Goal: Register for event/course

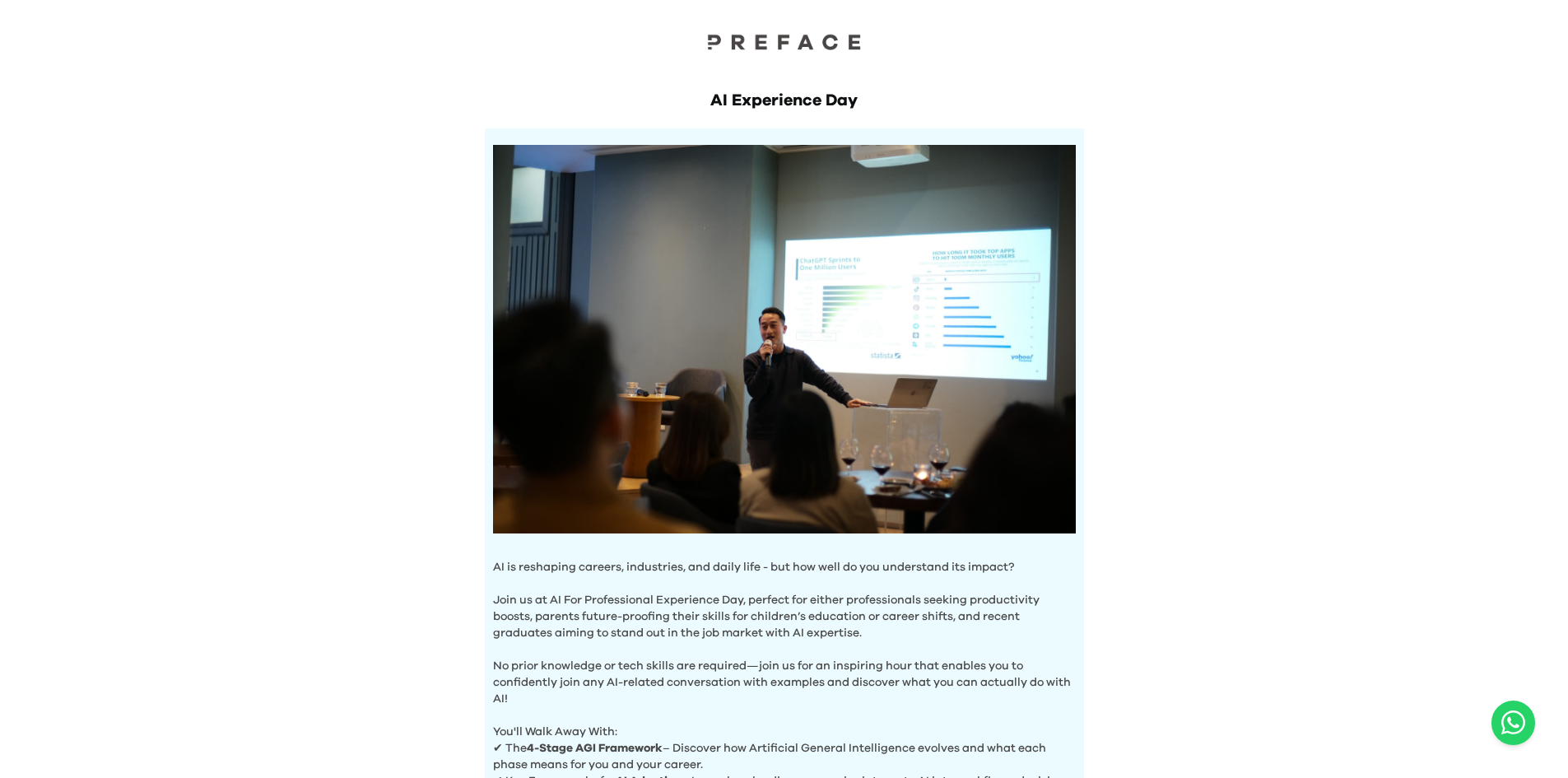
drag, startPoint x: 268, startPoint y: 126, endPoint x: 279, endPoint y: 0, distance: 126.5
click at [268, 123] on div "AI Experience Day AI is reshaping careers, industries, and daily life - but how…" at bounding box center [784, 572] width 1568 height 1144
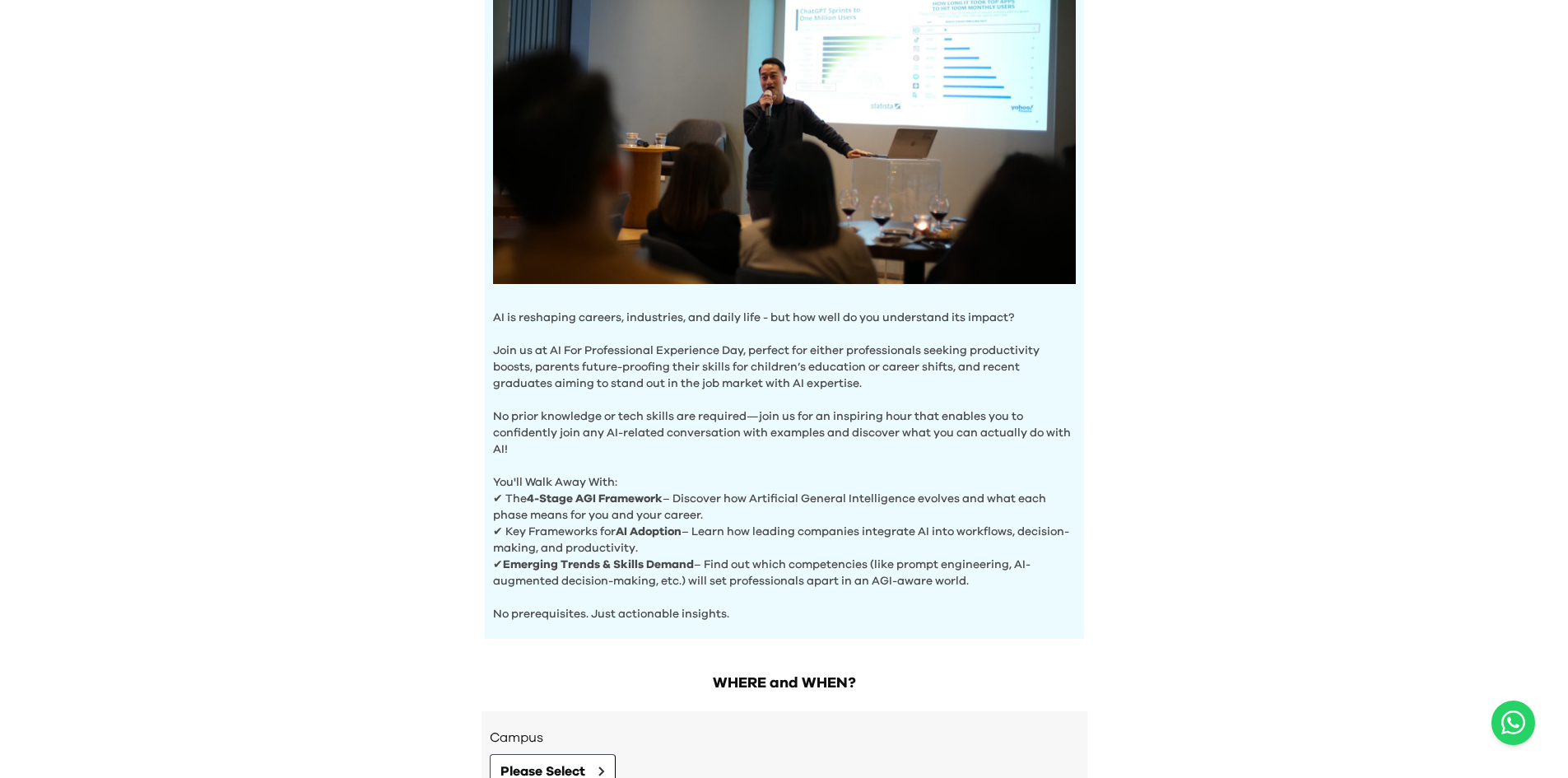
scroll to position [430, 0]
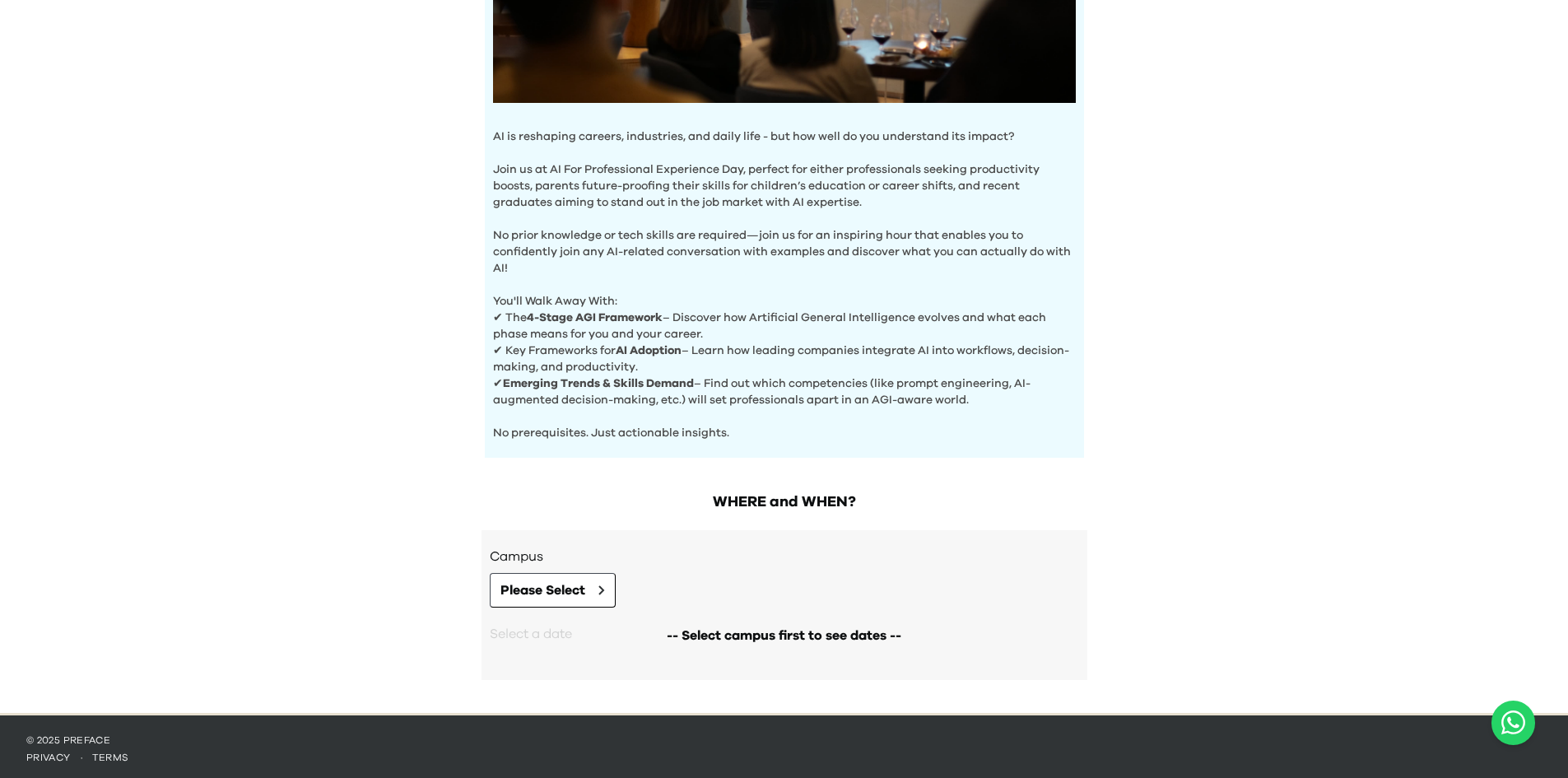
click at [564, 558] on h3 "Campus" at bounding box center [784, 556] width 589 height 20
click at [565, 573] on button "Please Select" at bounding box center [553, 590] width 126 height 34
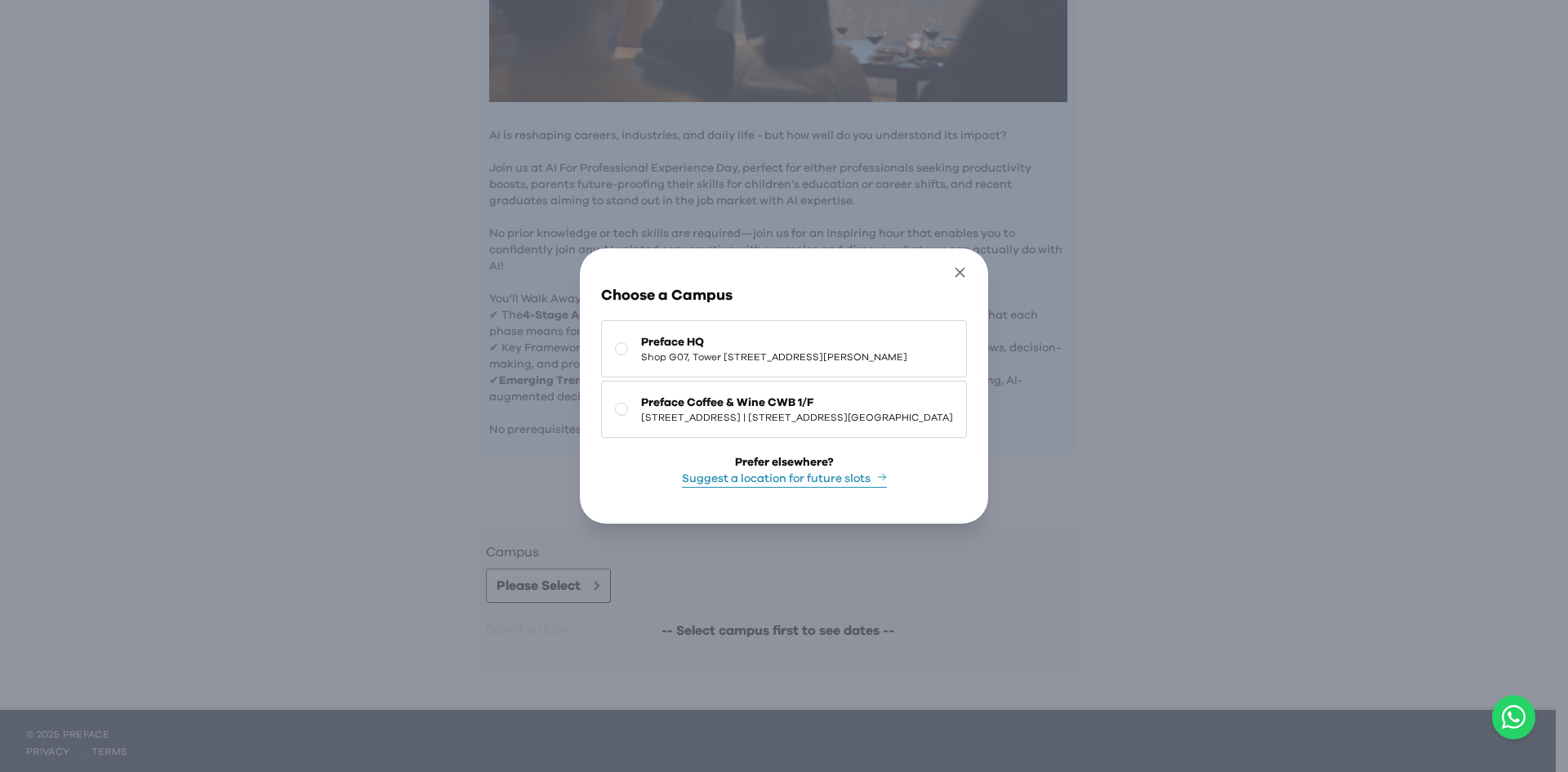
click at [975, 271] on button "Close" at bounding box center [960, 274] width 30 height 27
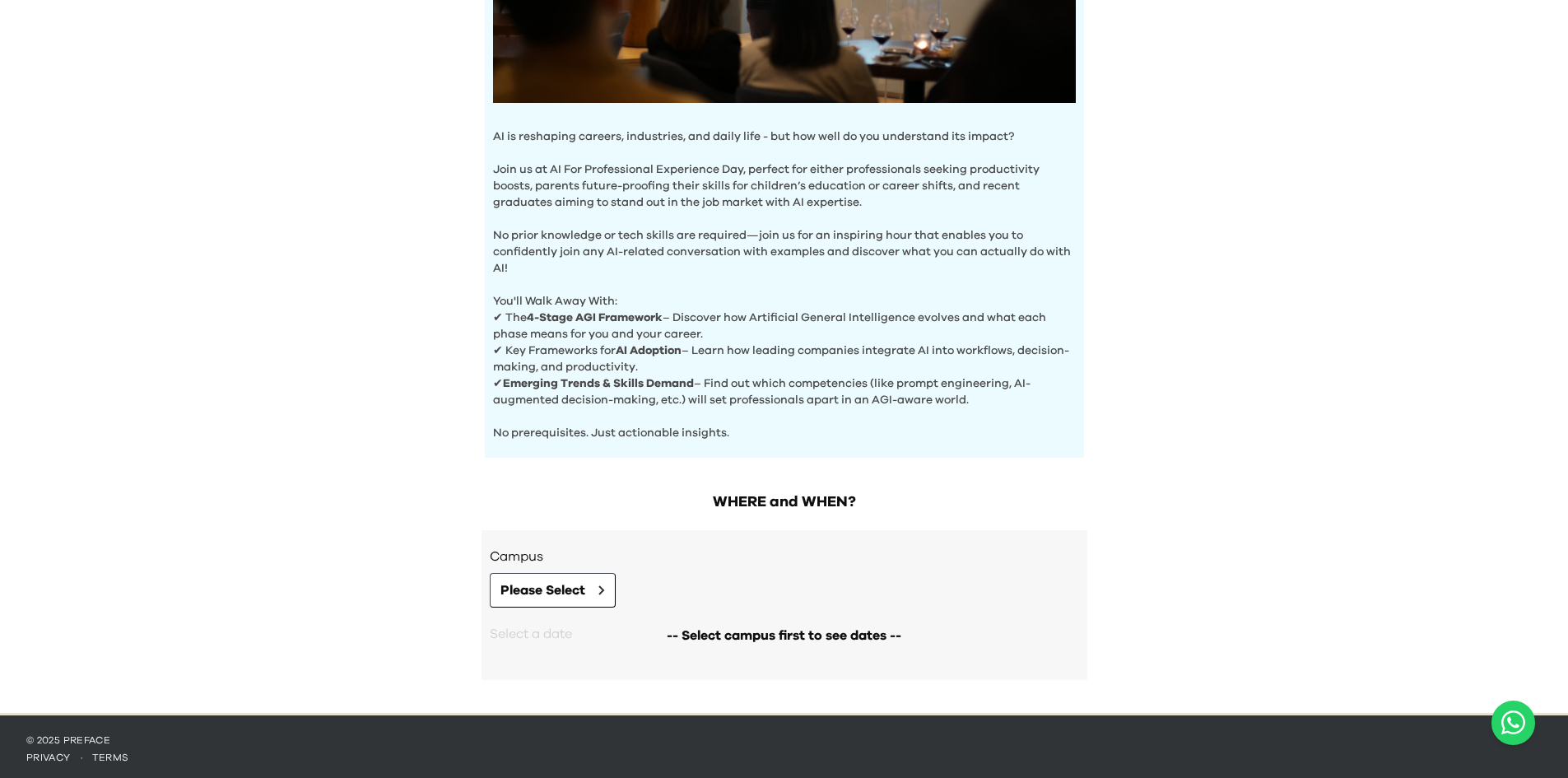
click at [1304, 528] on div "AI Experience Day AI is reshaping careers, industries, and daily life - but how…" at bounding box center [784, 142] width 1568 height 1144
click at [570, 586] on span "Please Select" at bounding box center [542, 590] width 85 height 20
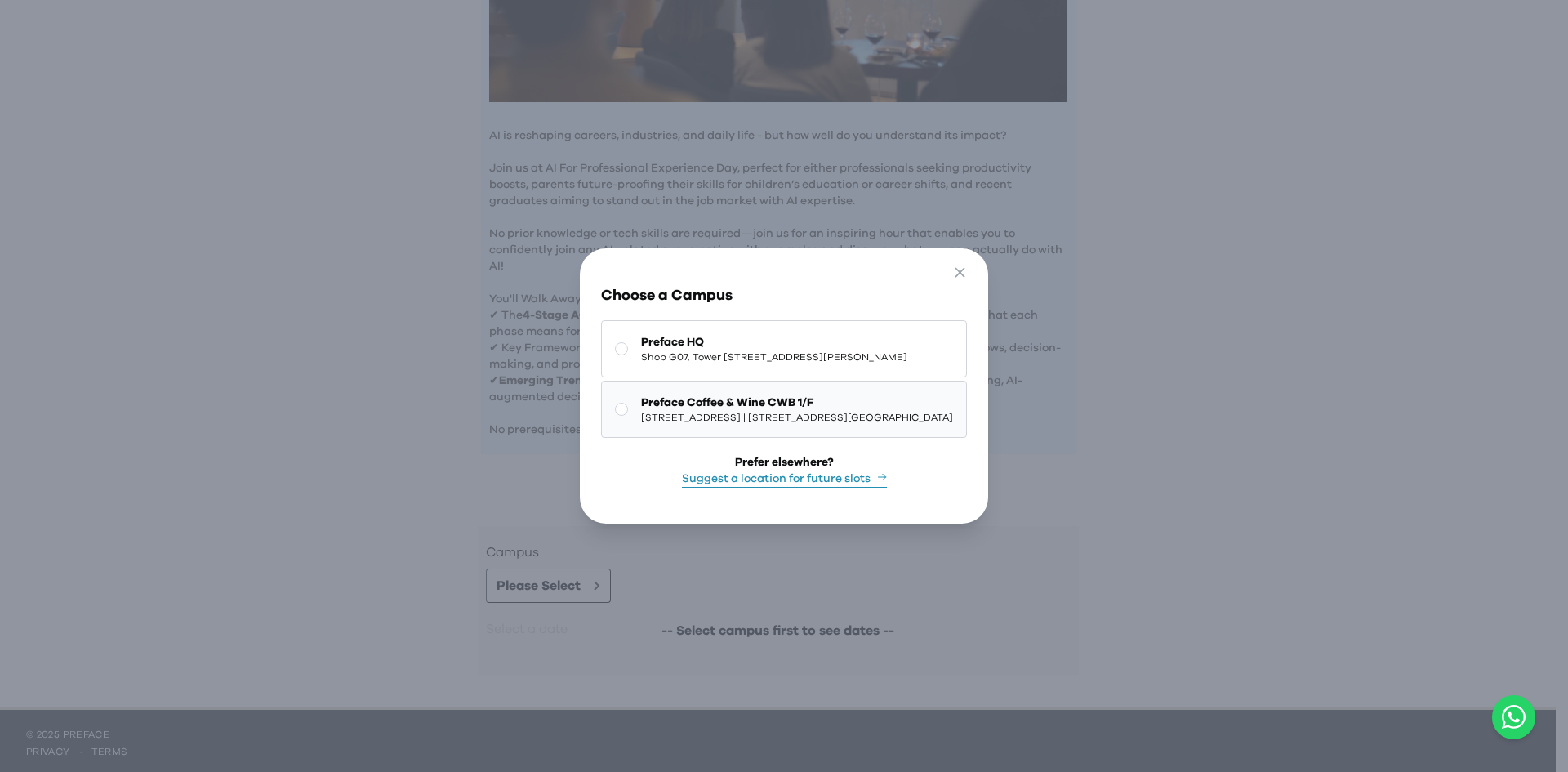
click at [615, 403] on rect at bounding box center [621, 409] width 12 height 12
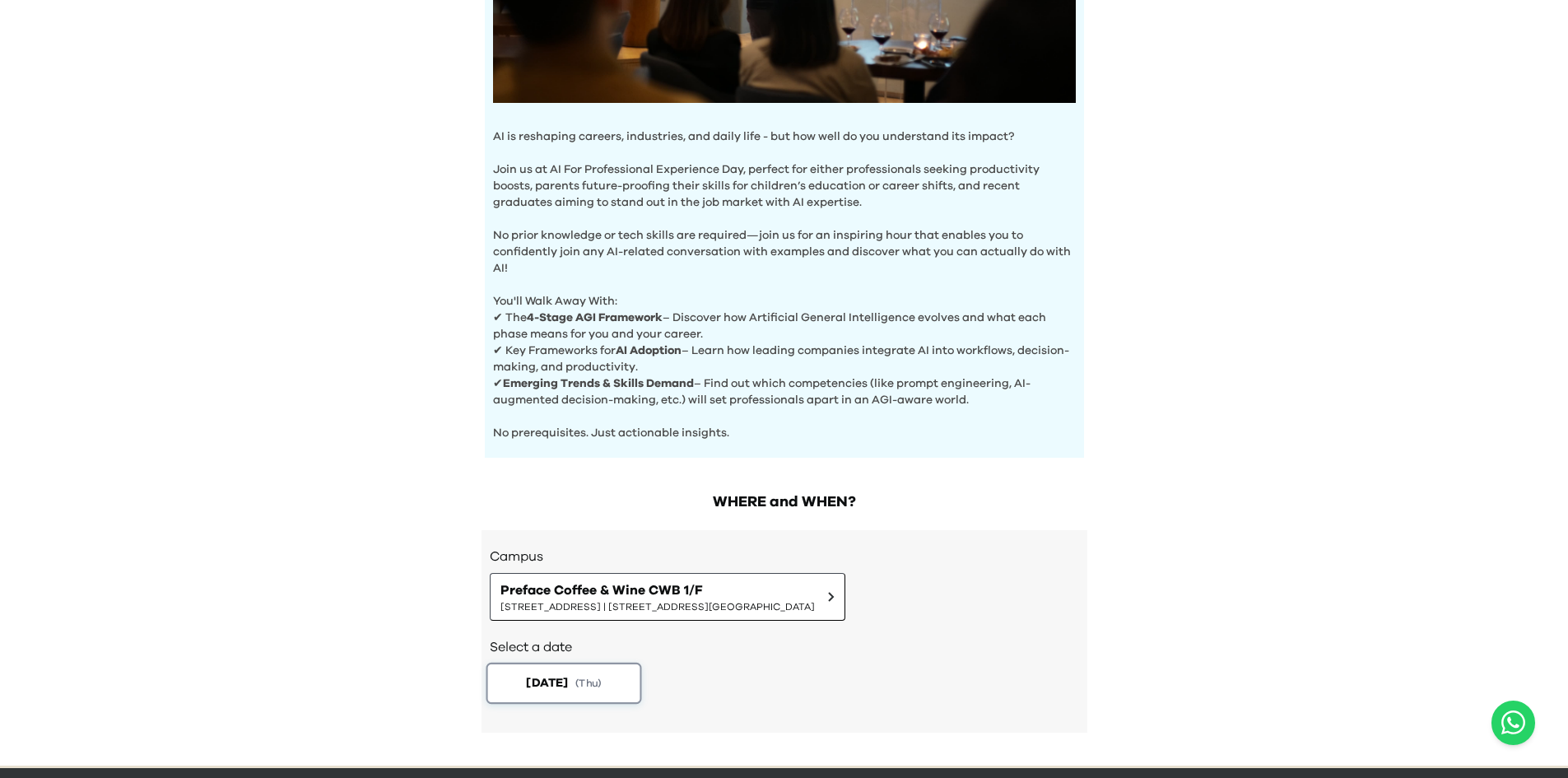
click at [563, 682] on span "[DATE]" at bounding box center [547, 683] width 42 height 17
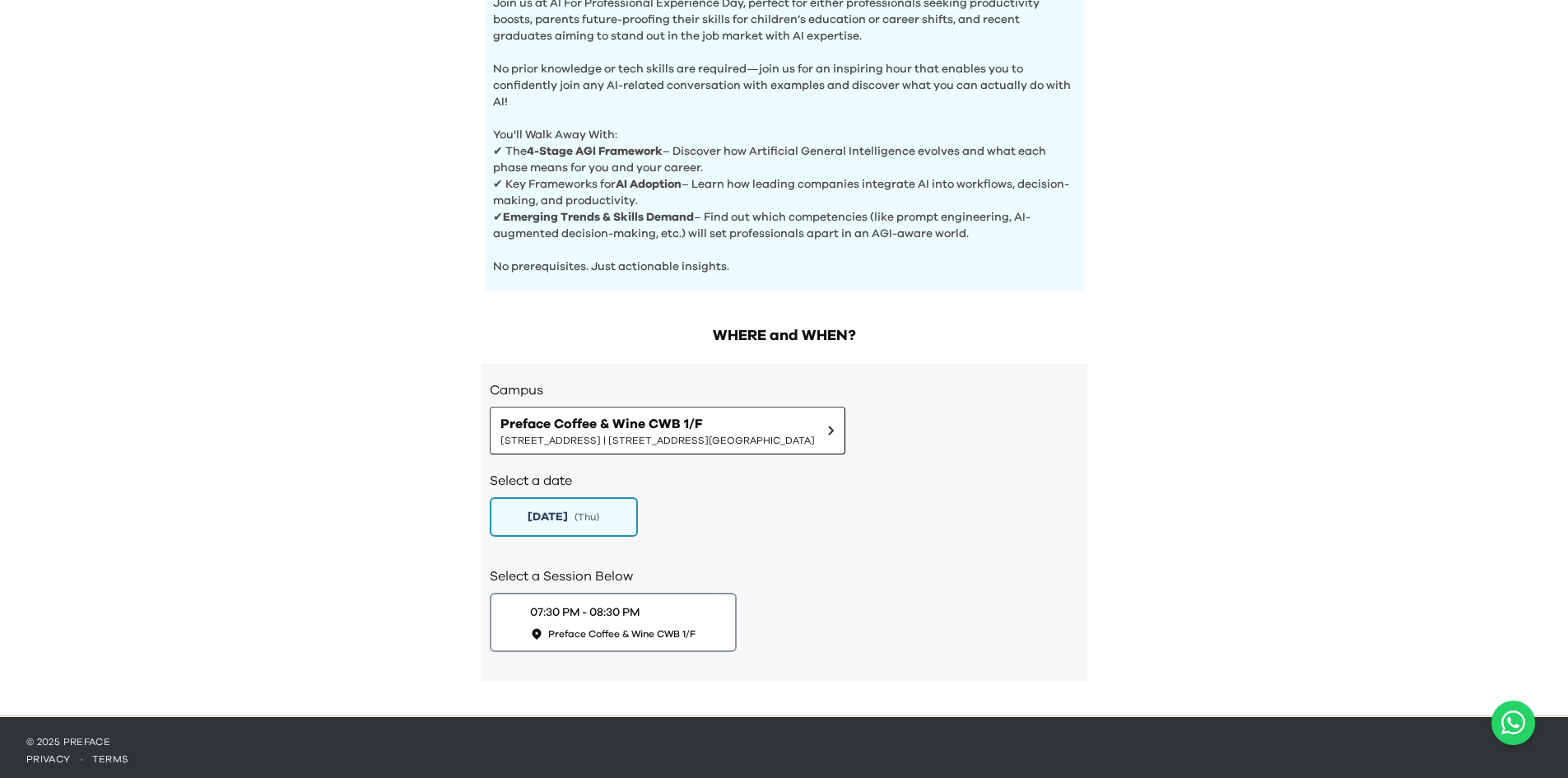
scroll to position [598, 0]
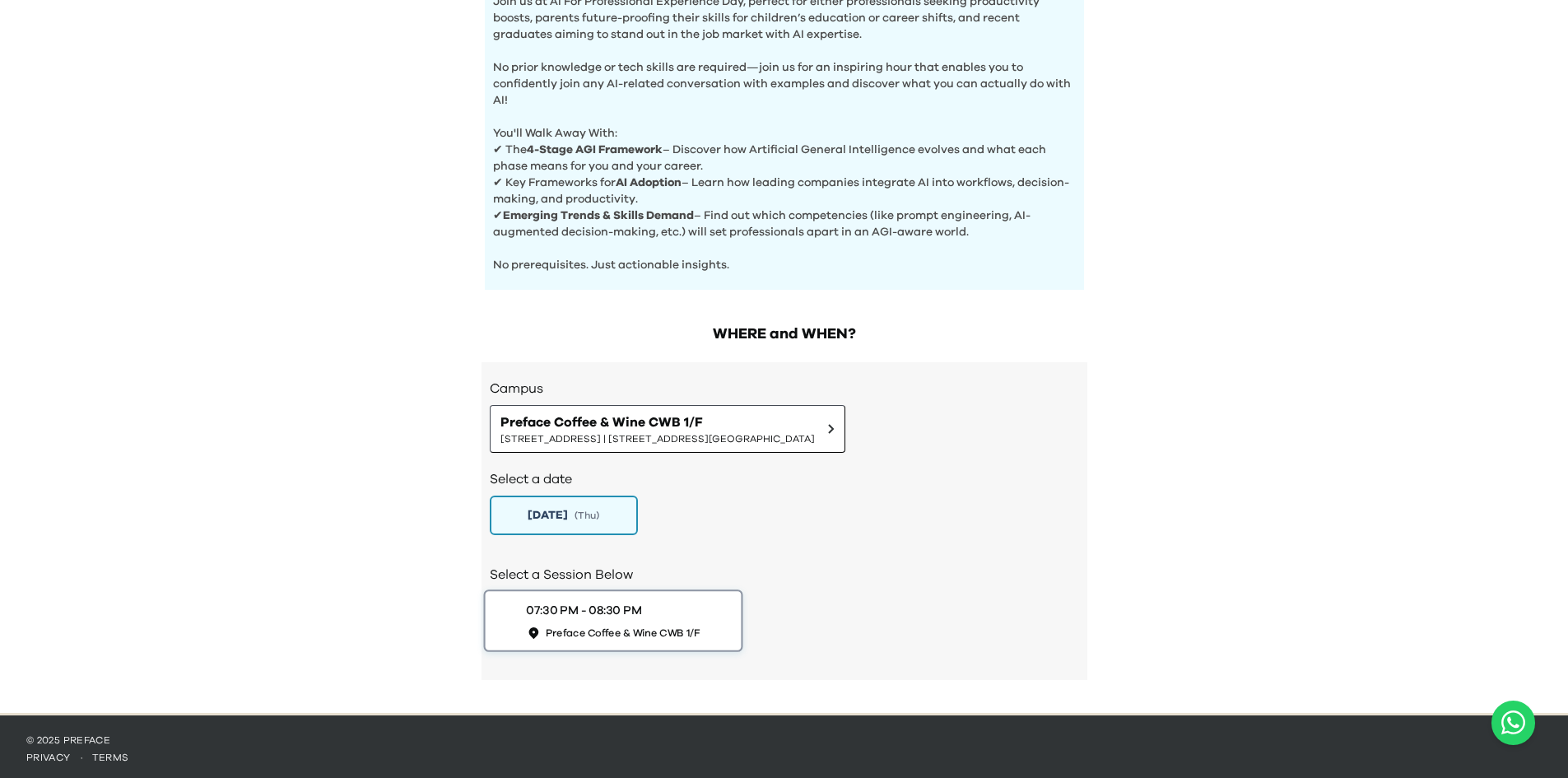
click at [682, 626] on span "Preface Coffee & Wine CWB 1/F" at bounding box center [622, 633] width 155 height 14
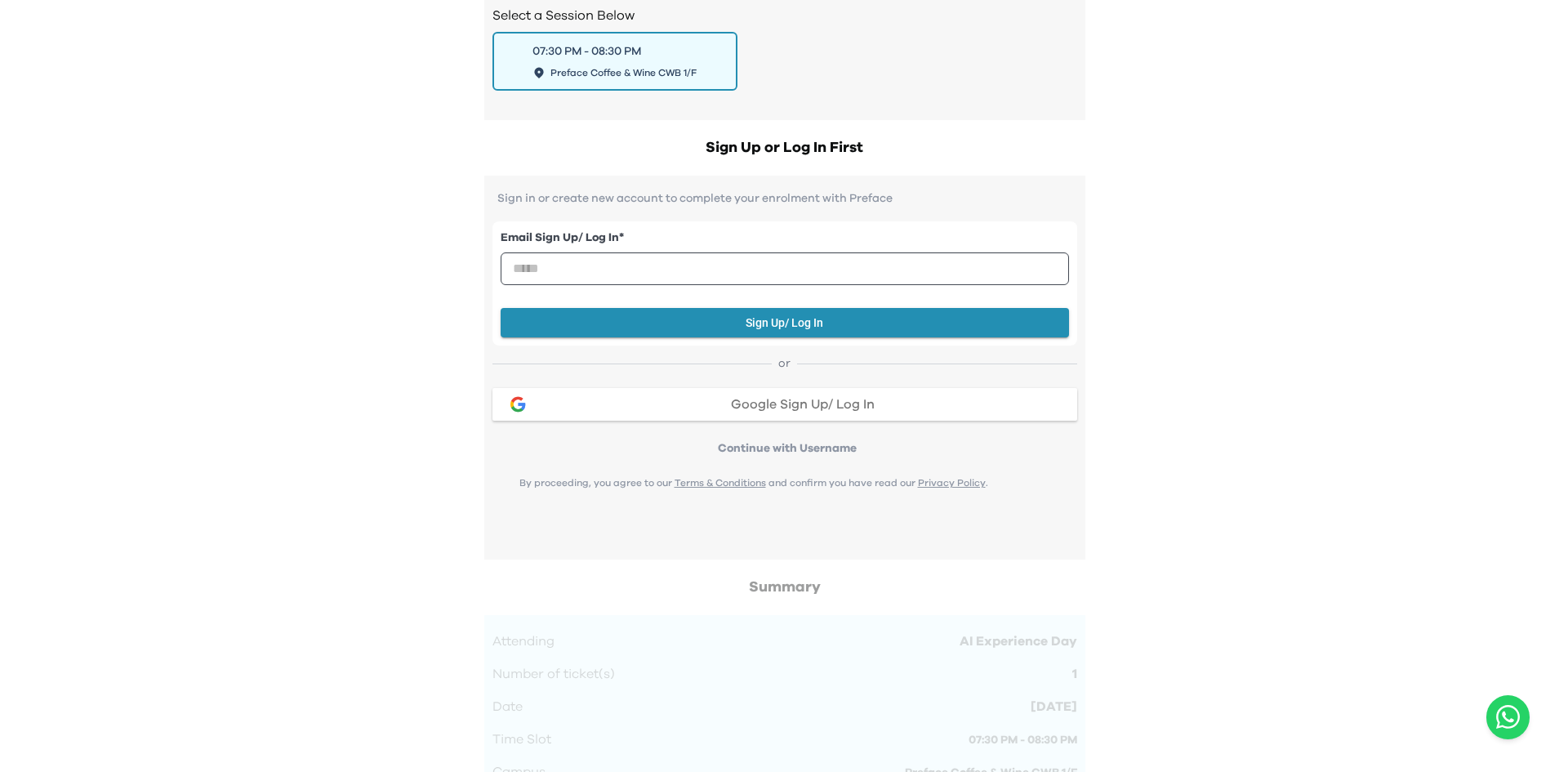
scroll to position [839, 0]
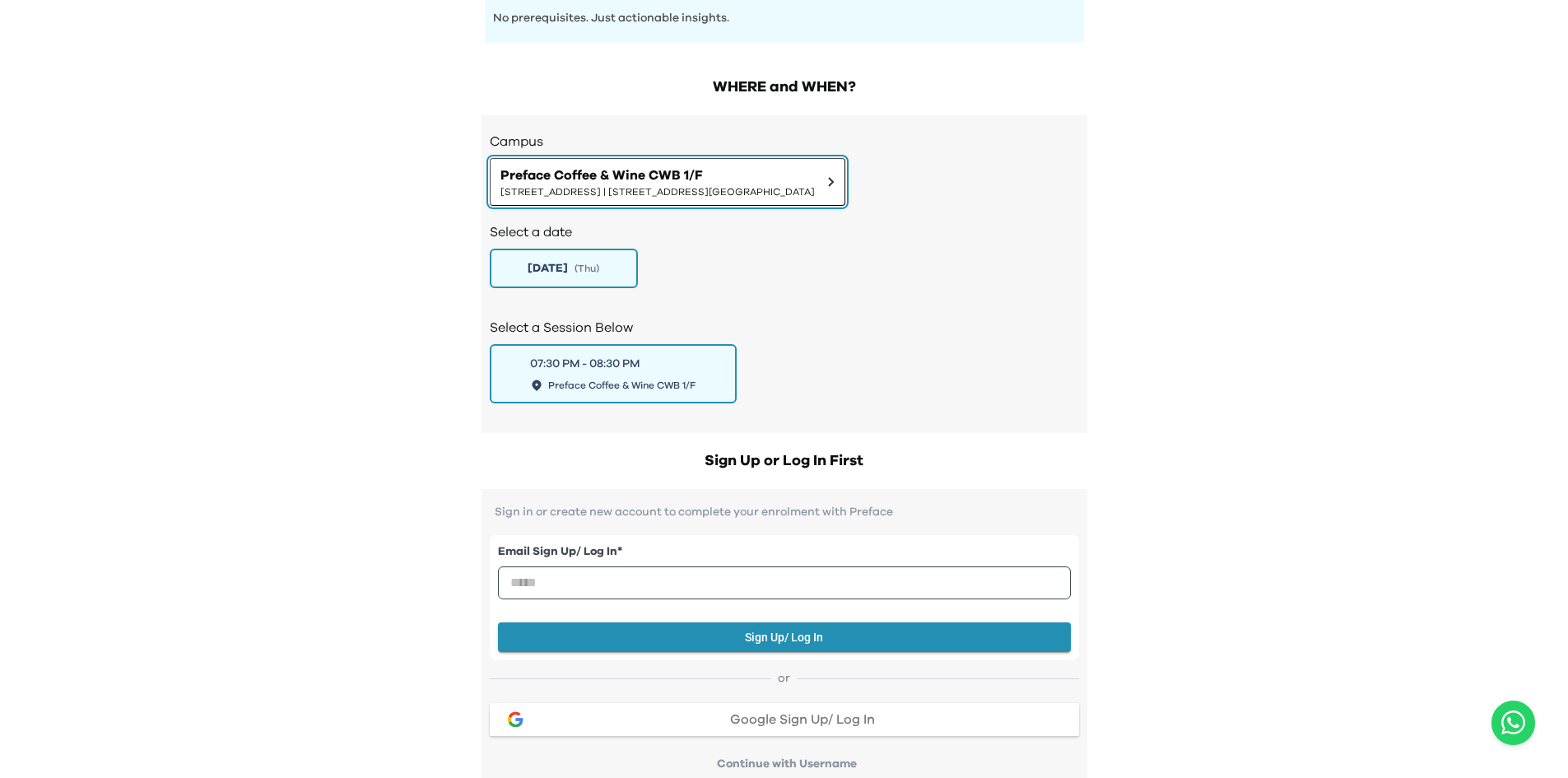
click at [703, 185] on span "[STREET_ADDRESS] | [STREET_ADDRESS][GEOGRAPHIC_DATA]" at bounding box center [657, 192] width 314 height 13
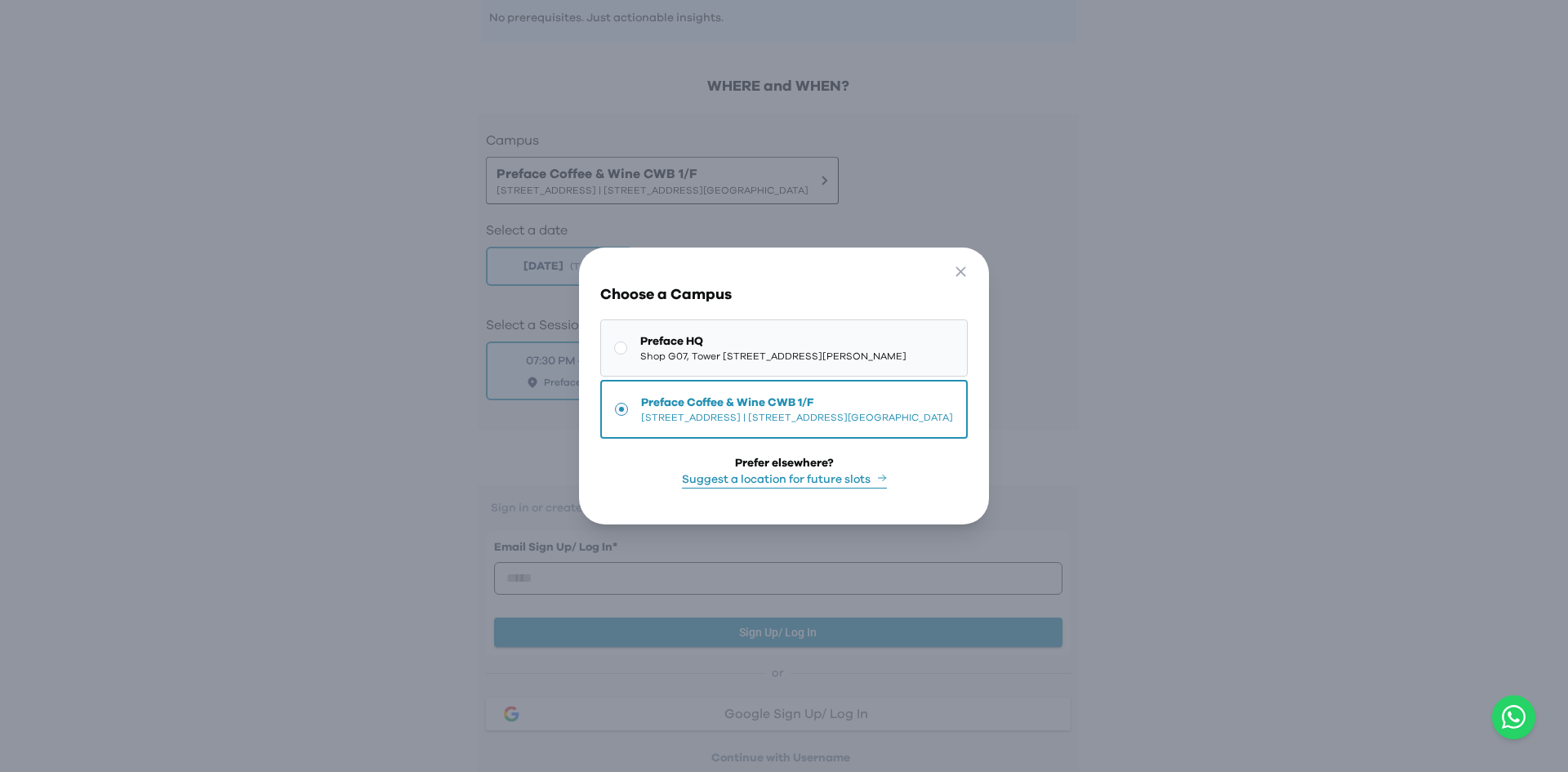
click at [704, 339] on span "Preface HQ" at bounding box center [773, 341] width 266 height 16
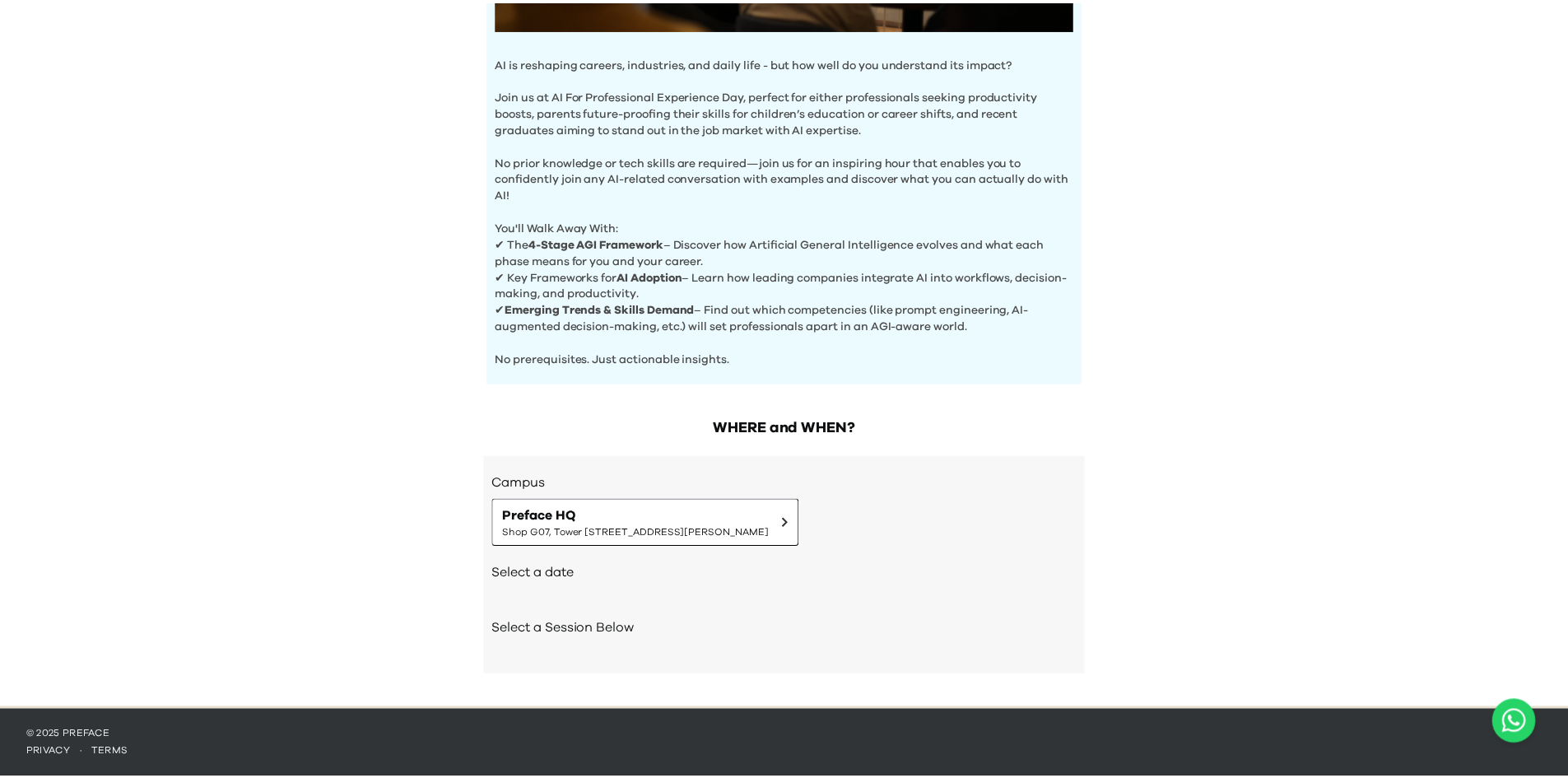
scroll to position [500, 0]
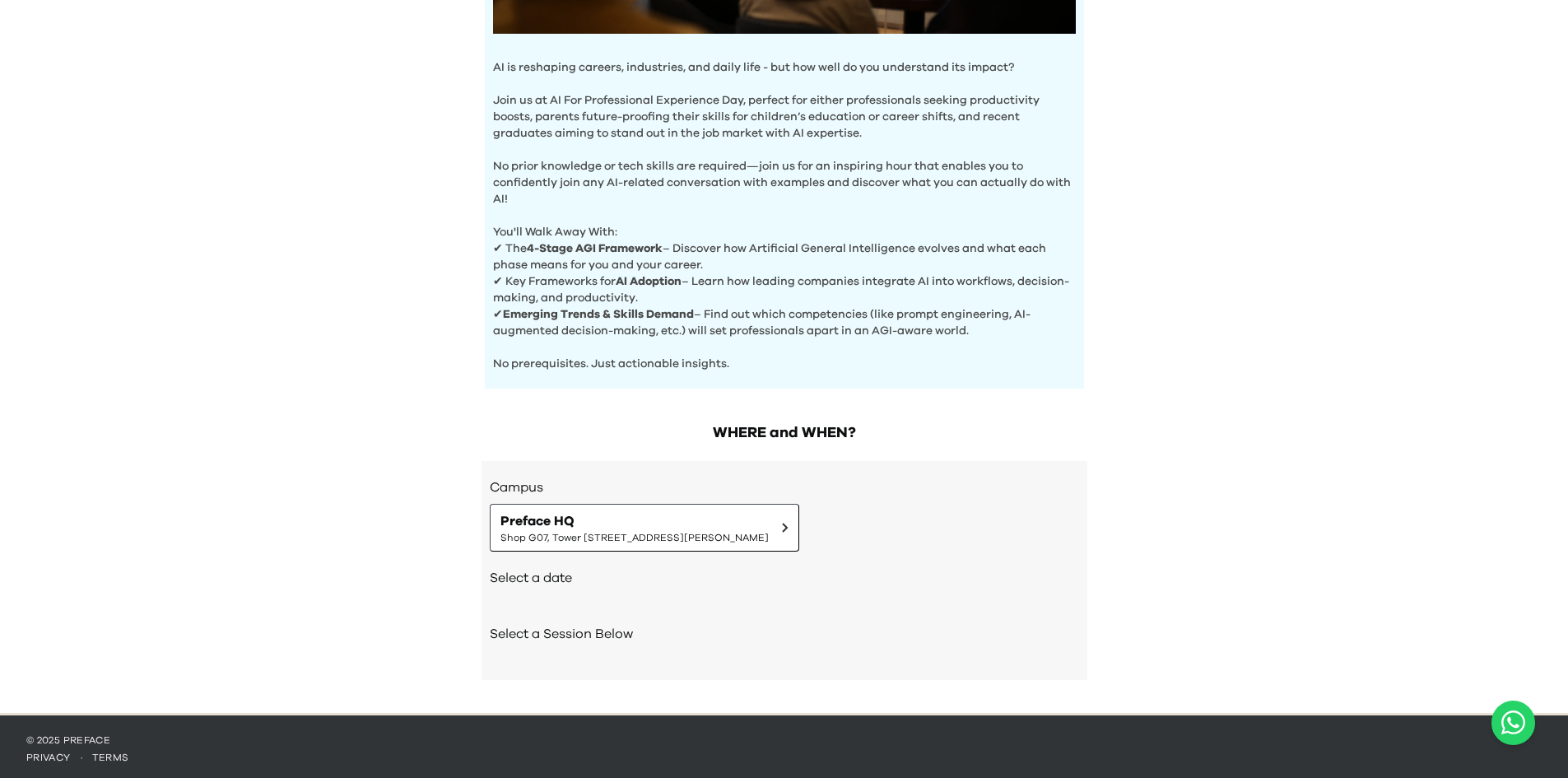
click at [562, 574] on h2 "Select a date" at bounding box center [784, 578] width 589 height 20
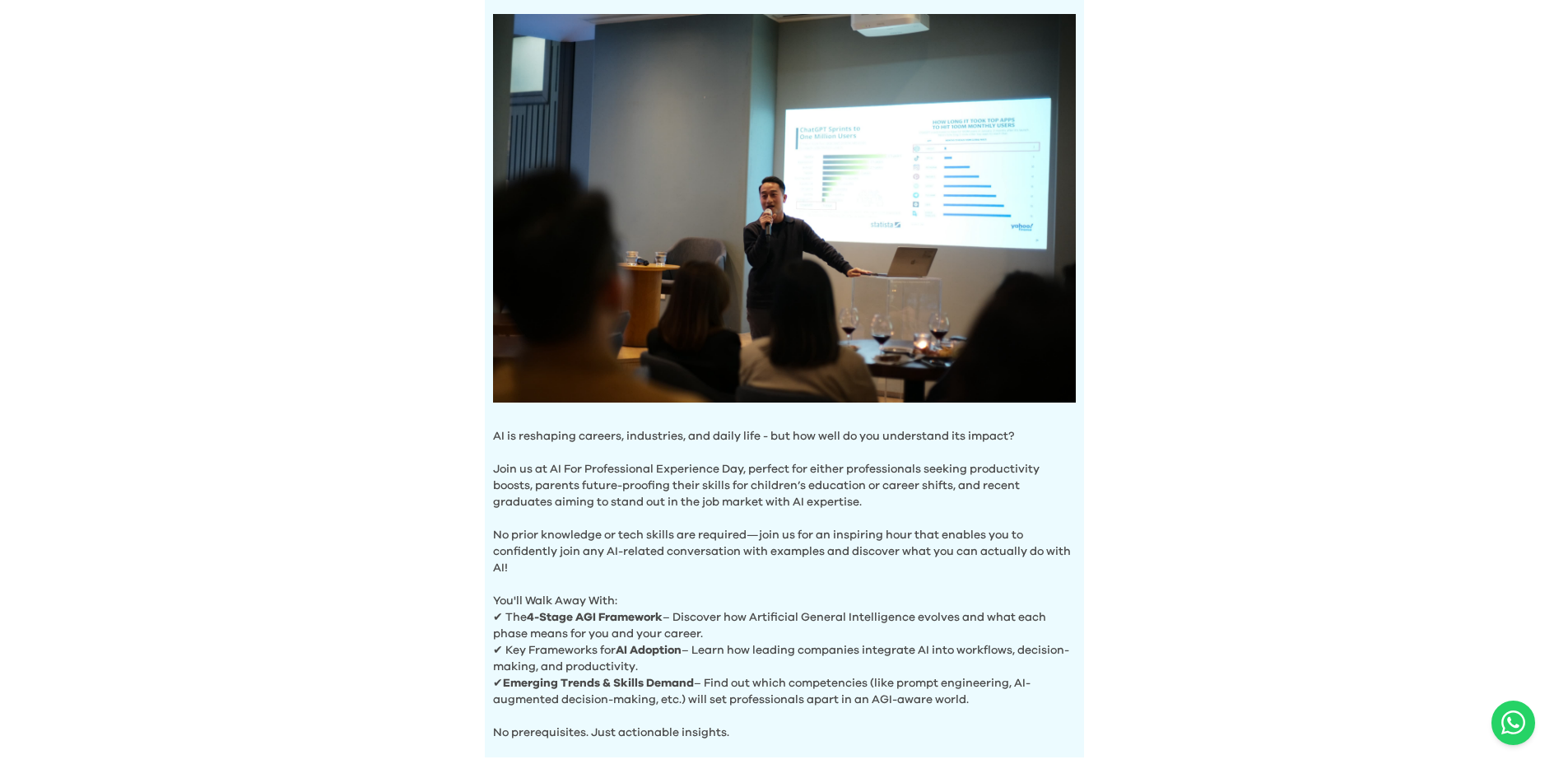
scroll to position [170, 0]
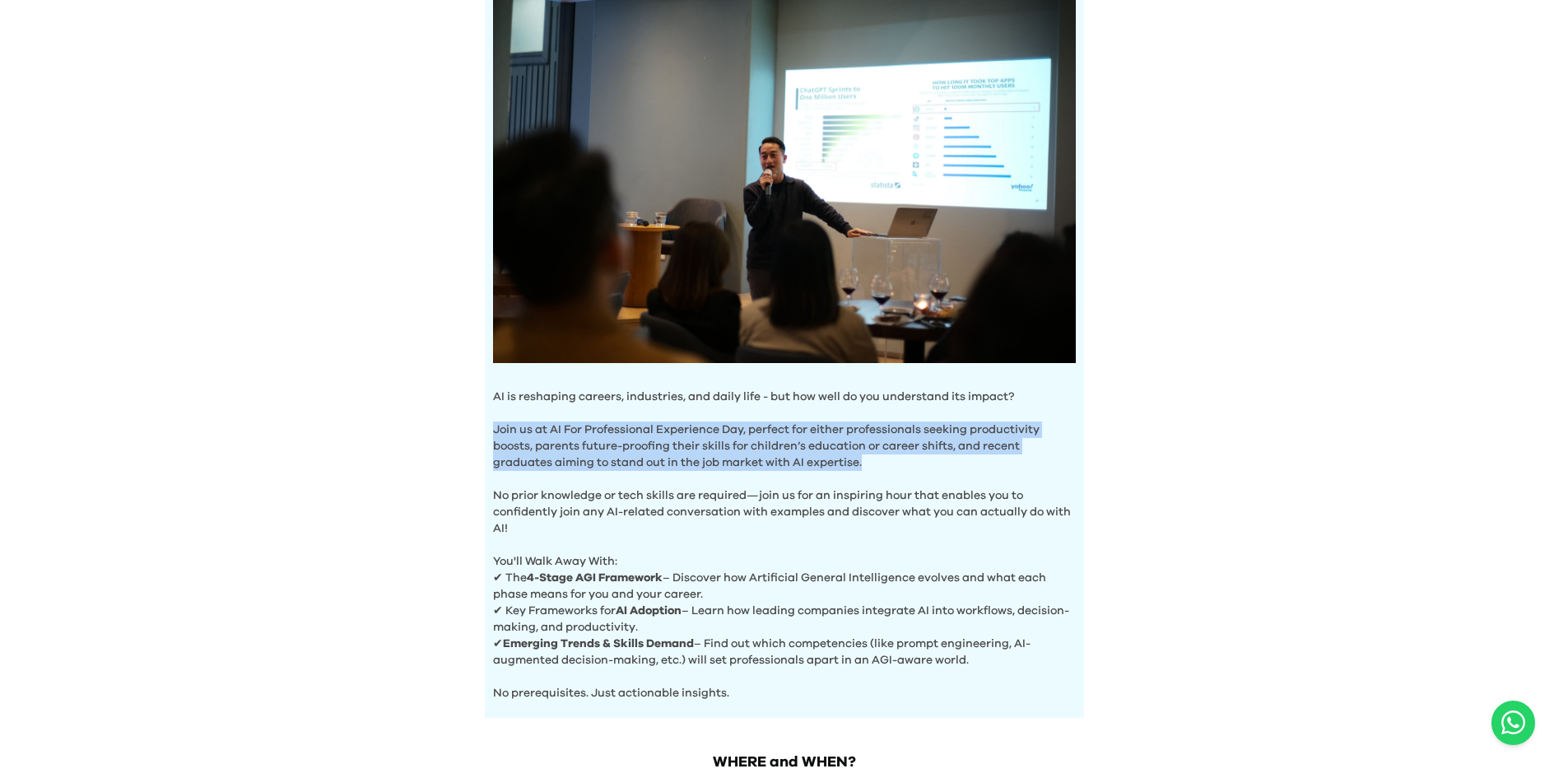
drag, startPoint x: 493, startPoint y: 424, endPoint x: 945, endPoint y: 459, distance: 453.4
click at [945, 459] on p "Join us at AI For Professional Experience Day, perfect for either professionals…" at bounding box center [784, 437] width 582 height 66
drag, startPoint x: 512, startPoint y: 576, endPoint x: 1062, endPoint y: 592, distance: 550.2
click at [1062, 592] on p "✔ The 4-Stage AGI Framework – Discover how Artificial General Intelligence evol…" at bounding box center [784, 586] width 582 height 33
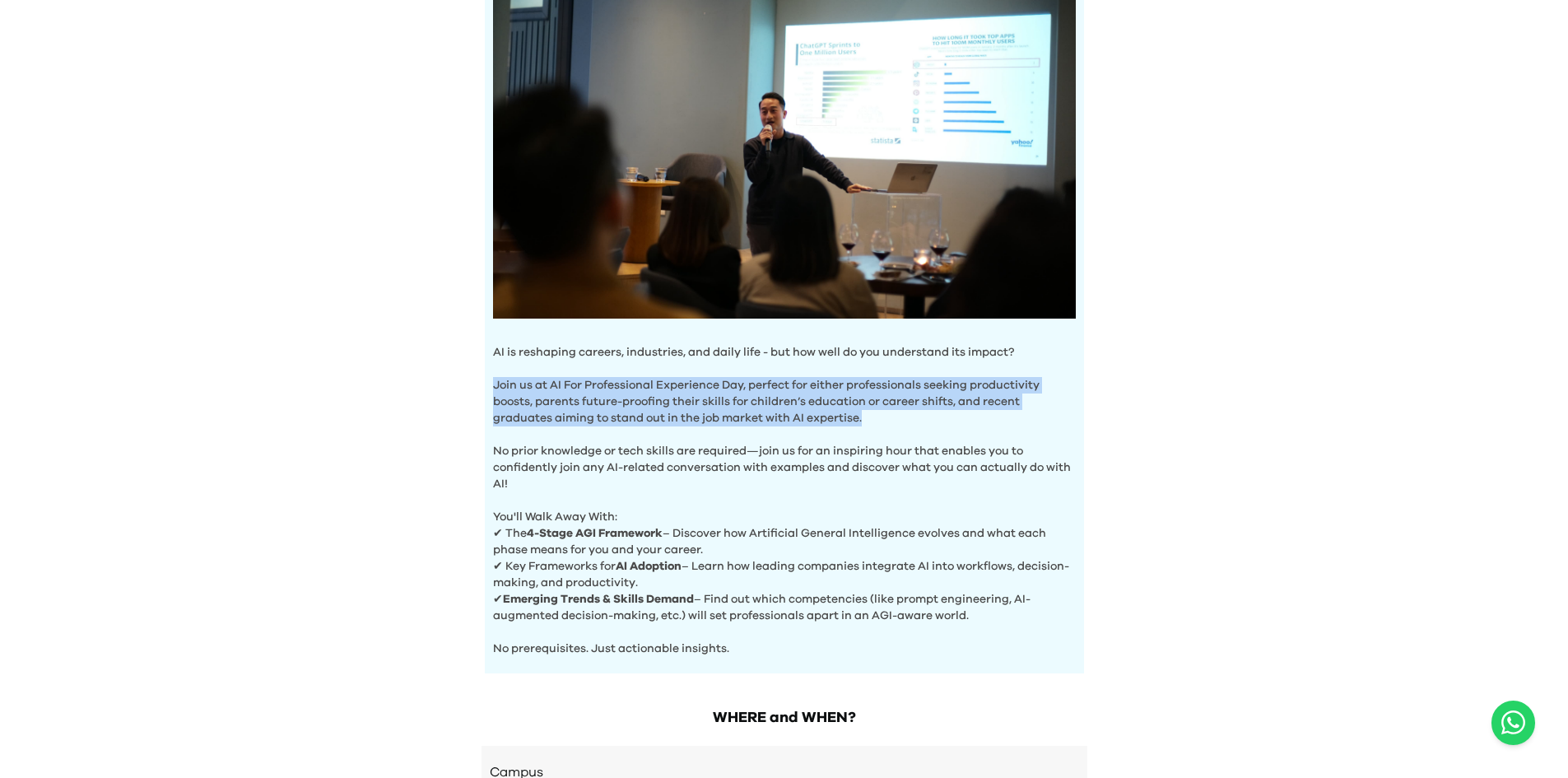
scroll to position [253, 0]
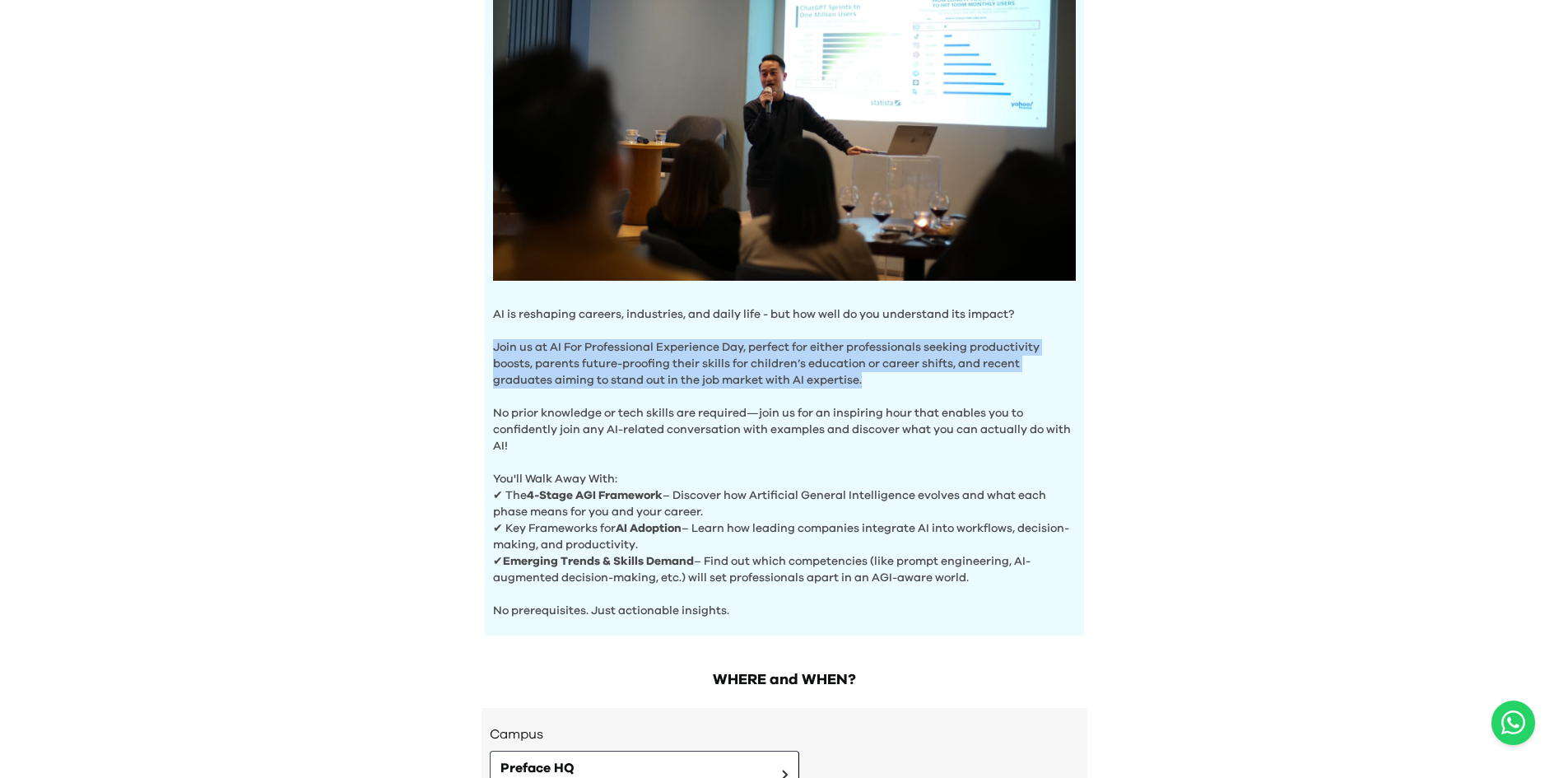
drag, startPoint x: 502, startPoint y: 526, endPoint x: 982, endPoint y: 543, distance: 480.3
click at [982, 543] on p "✔ Key Frameworks for AI Adoption – Learn how leading companies integrate AI int…" at bounding box center [784, 537] width 582 height 33
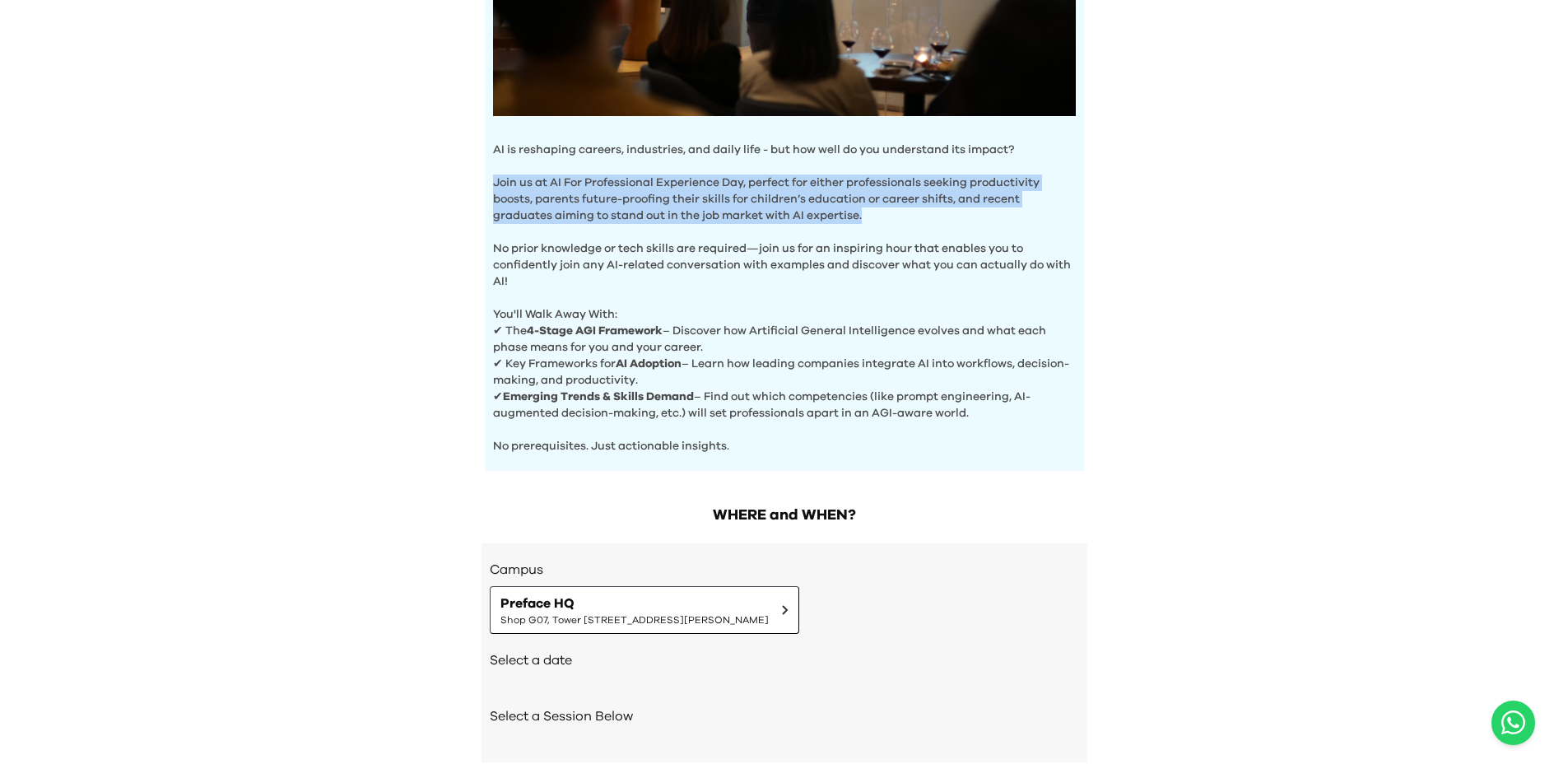
scroll to position [500, 0]
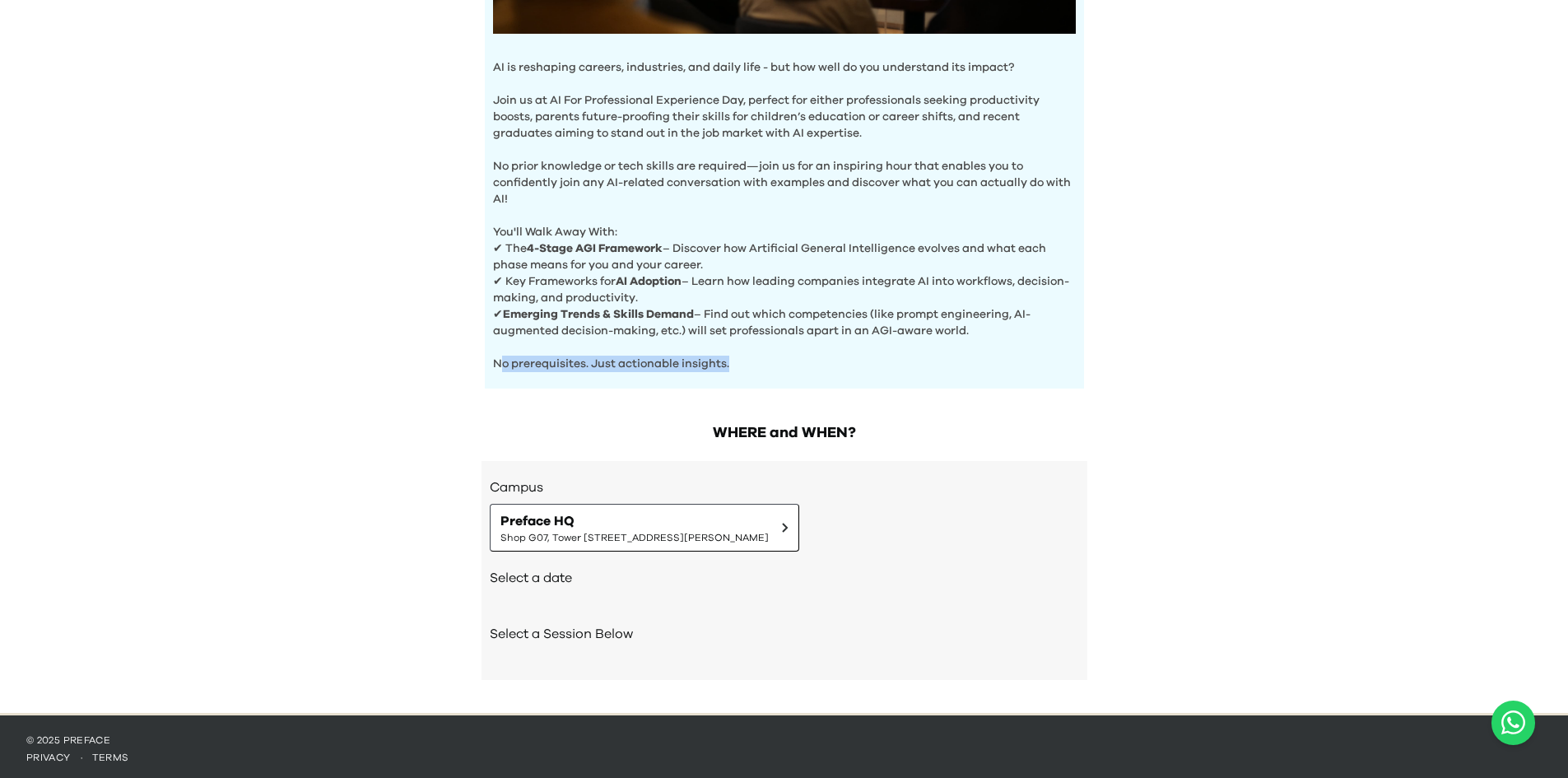
drag, startPoint x: 498, startPoint y: 362, endPoint x: 785, endPoint y: 359, distance: 287.0
click at [785, 359] on p "No prerequisites. Just actionable insights." at bounding box center [784, 355] width 582 height 33
click at [1091, 410] on div "WHERE and WHEN? Campus Preface HQ Shop G07, Tower [STREET_ADDRESS][PERSON_NAME]…" at bounding box center [784, 559] width 632 height 308
click at [564, 624] on h2 "Select a Session Below" at bounding box center [784, 634] width 589 height 20
click at [556, 570] on h2 "Select a date" at bounding box center [784, 578] width 589 height 20
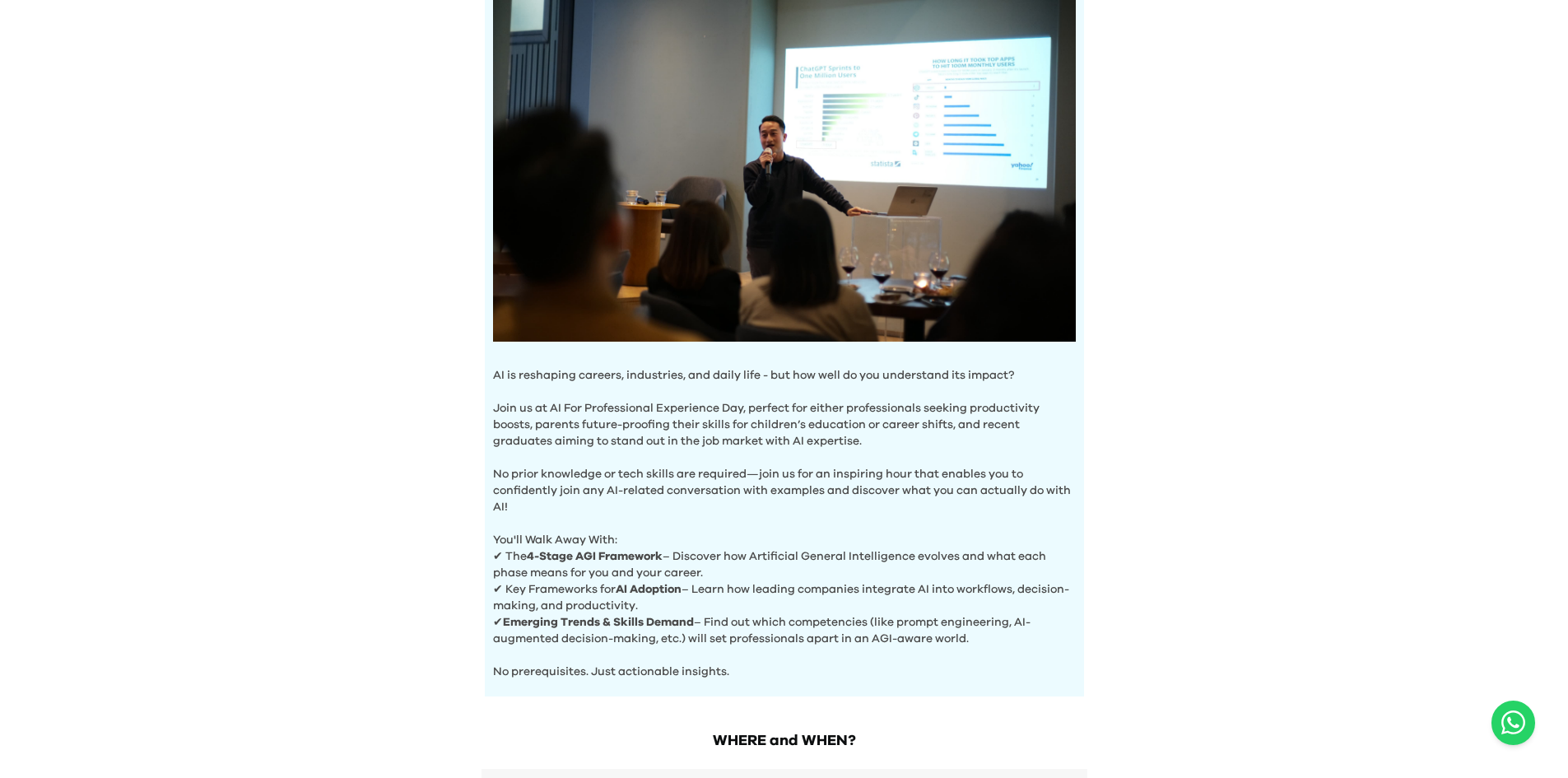
scroll to position [0, 0]
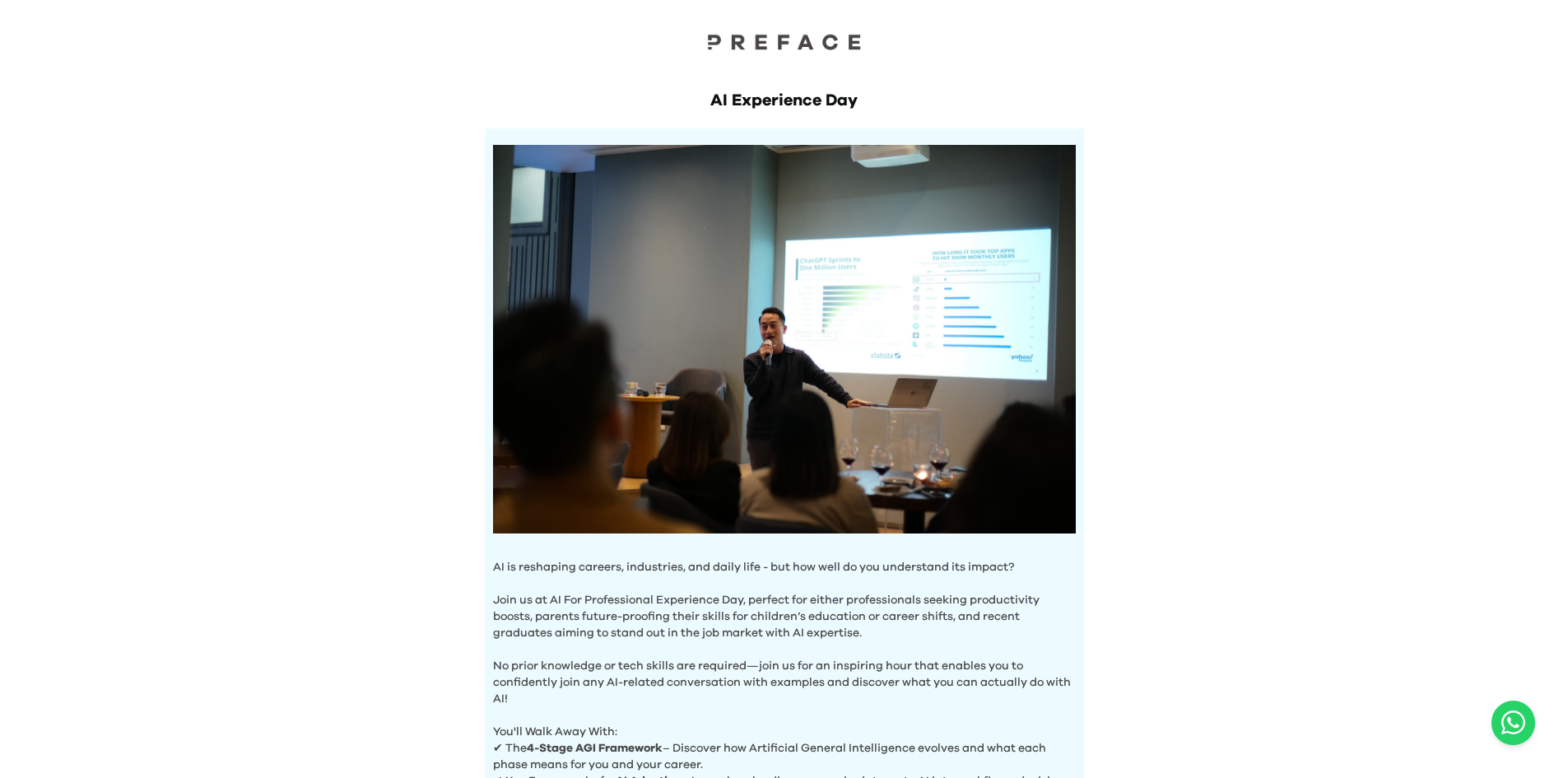
click at [793, 118] on div "AI Experience Day AI is reshaping careers, industries, and daily life - but how…" at bounding box center [784, 472] width 632 height 832
click at [792, 100] on h1 "AI Experience Day" at bounding box center [784, 101] width 599 height 23
